Goal: Task Accomplishment & Management: Manage account settings

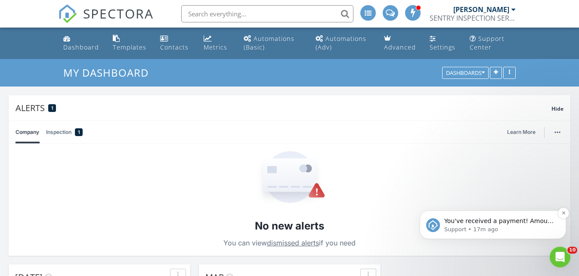
click at [470, 223] on p "You've received a payment! Amount $425.00 Fee $11.99 Net $413.01 Transaction # …" at bounding box center [499, 221] width 111 height 9
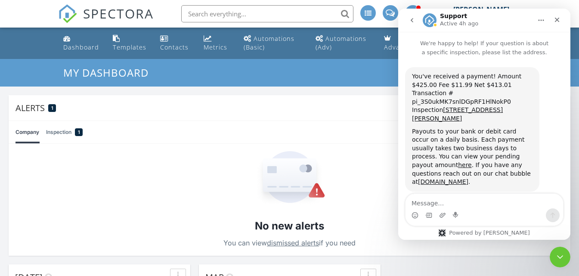
click at [353, 108] on div "Alerts 1" at bounding box center [283, 108] width 536 height 12
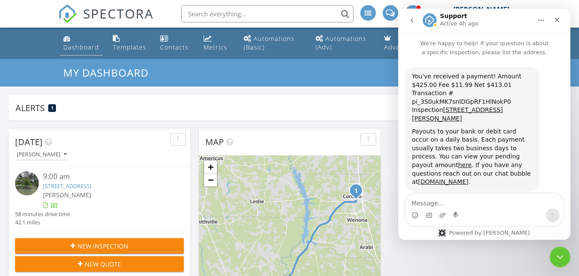
click at [86, 48] on div "Dashboard" at bounding box center [81, 47] width 36 height 8
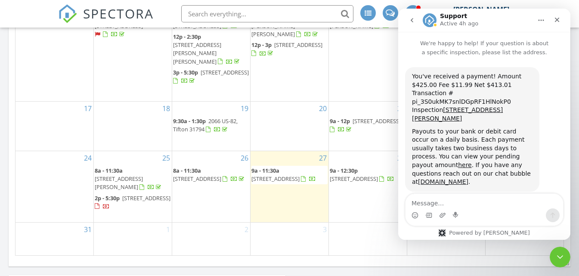
scroll to position [559, 0]
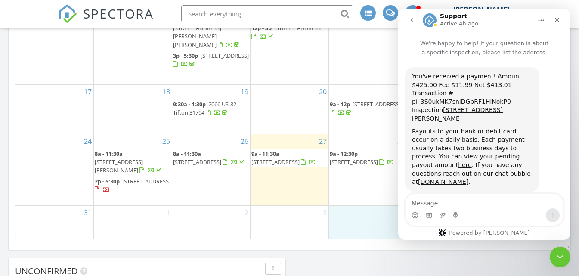
click at [363, 216] on div "4" at bounding box center [368, 222] width 78 height 32
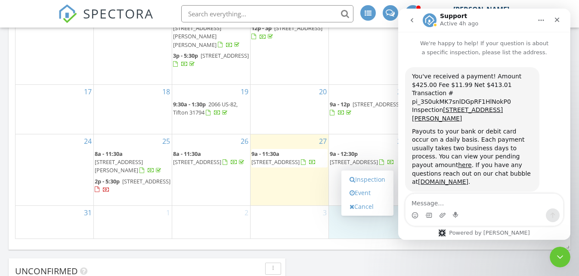
click at [297, 220] on div "3" at bounding box center [289, 222] width 78 height 32
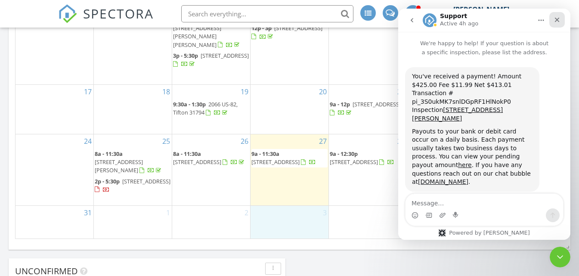
click at [556, 22] on icon "Close" at bounding box center [556, 19] width 7 height 7
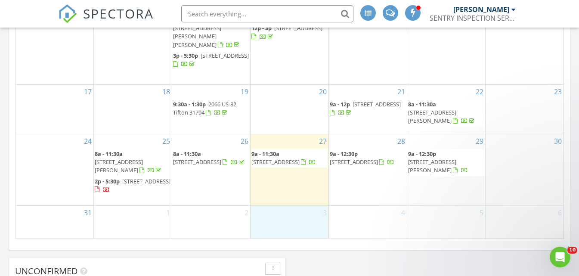
scroll to position [0, 0]
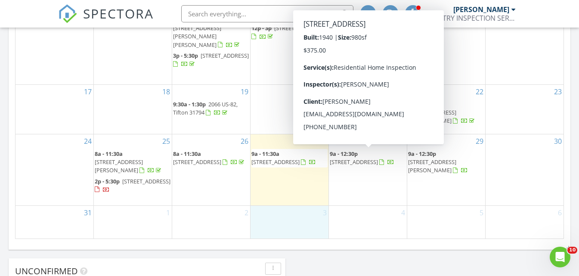
click at [370, 158] on span "160 Main St E, Leesburg 31763" at bounding box center [354, 162] width 48 height 8
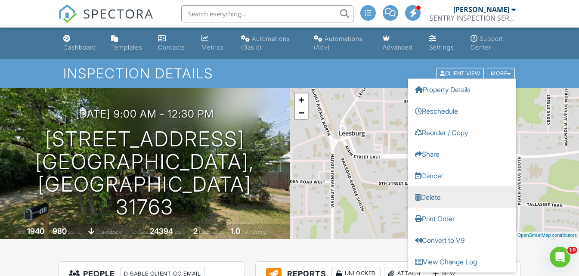
click at [437, 193] on link "Delete" at bounding box center [462, 197] width 108 height 22
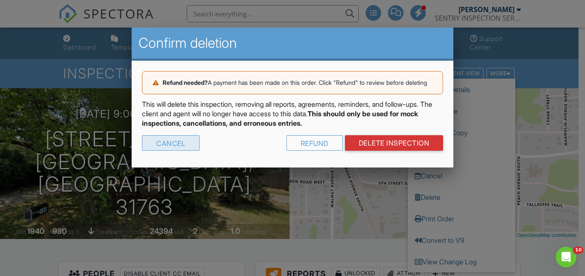
click at [178, 151] on div "Cancel" at bounding box center [171, 142] width 58 height 15
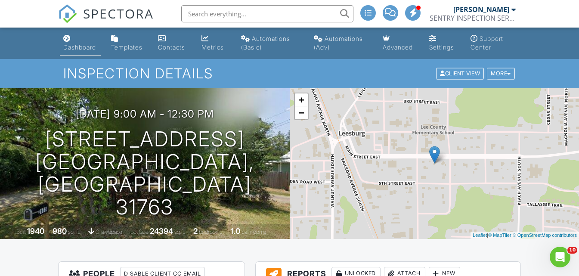
click at [87, 48] on div "Dashboard" at bounding box center [79, 46] width 33 height 7
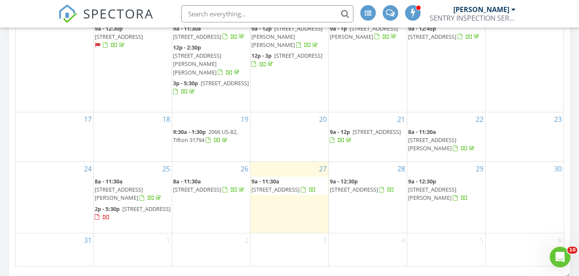
scroll to position [559, 0]
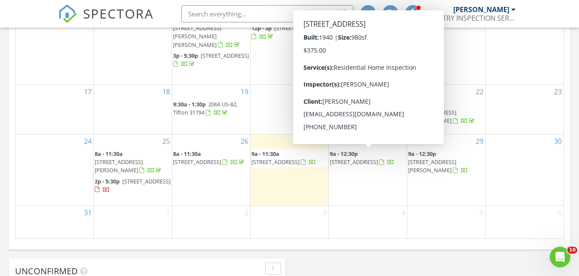
click at [359, 163] on span "160 Main St E, Leesburg 31763" at bounding box center [354, 162] width 48 height 8
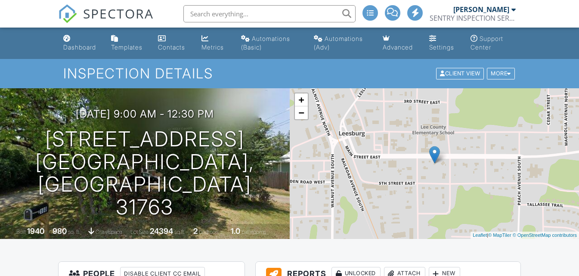
click at [0, 0] on div at bounding box center [0, 0] width 0 height 0
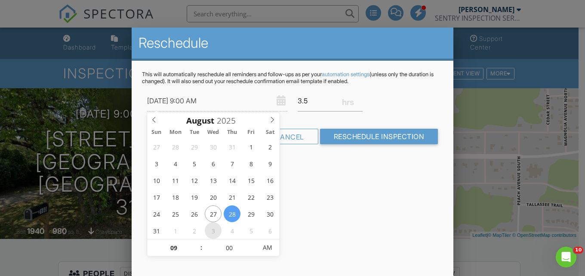
type input "09/03/2025 9:00 AM"
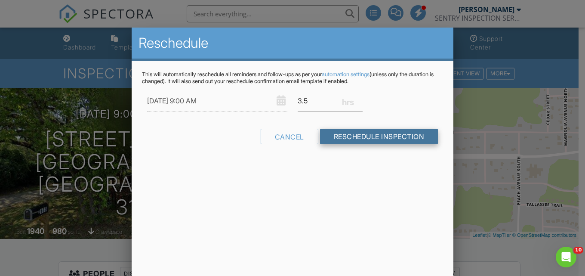
click at [359, 133] on input "Reschedule Inspection" at bounding box center [379, 136] width 118 height 15
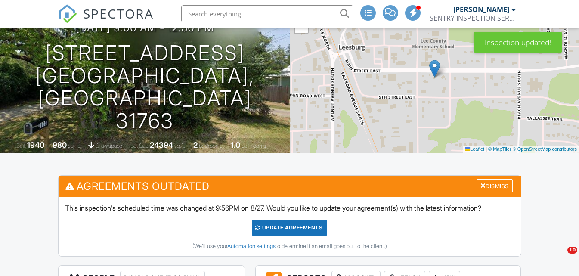
click at [275, 227] on div "Update Agreements" at bounding box center [289, 227] width 75 height 16
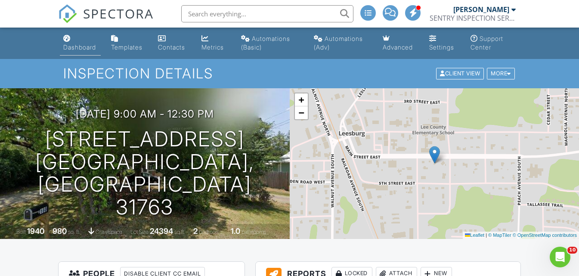
click at [93, 47] on div "Dashboard" at bounding box center [79, 46] width 33 height 7
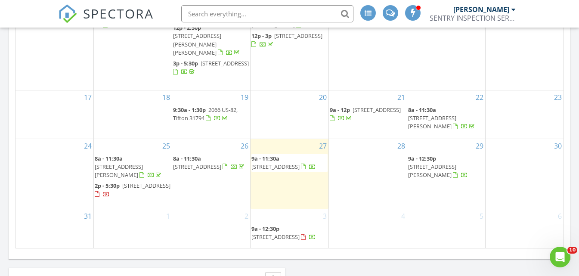
scroll to position [559, 0]
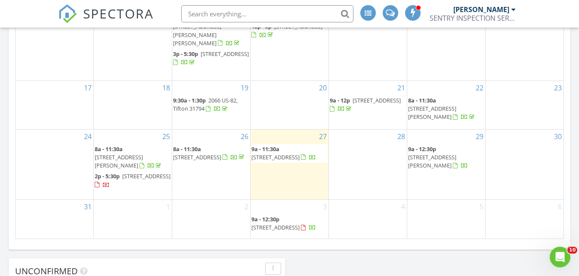
click at [367, 142] on div "28" at bounding box center [368, 165] width 78 height 70
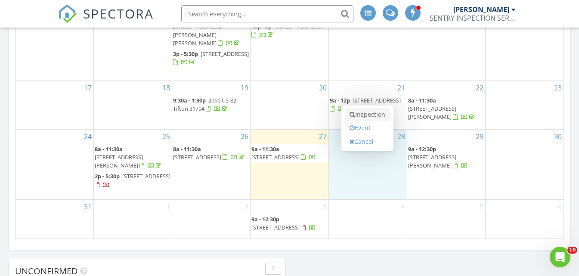
click at [370, 114] on link "Inspection" at bounding box center [367, 115] width 44 height 14
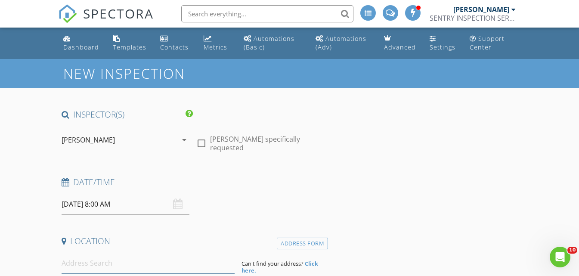
click at [64, 266] on input at bounding box center [148, 263] width 173 height 21
